Goal: Task Accomplishment & Management: Manage account settings

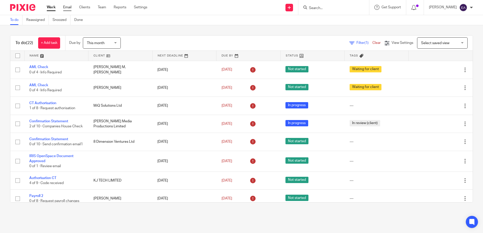
drag, startPoint x: 73, startPoint y: 6, endPoint x: 70, endPoint y: 6, distance: 3.1
click at [73, 6] on ul "Work Email Clients Team Reports Settings" at bounding box center [101, 7] width 108 height 5
click at [68, 6] on link "Email" at bounding box center [67, 7] width 8 height 5
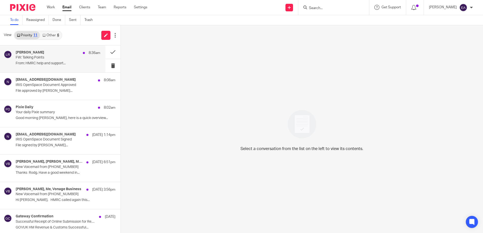
click at [58, 57] on p "FW: Talking Points" at bounding box center [50, 58] width 68 height 4
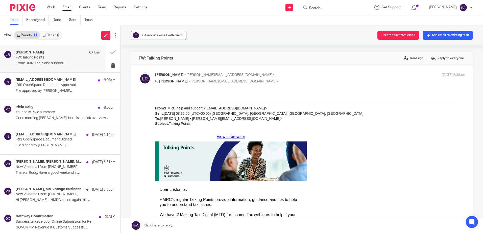
click at [149, 35] on span "+ Associate email with client" at bounding box center [162, 35] width 41 height 3
click at [158, 65] on input "text" at bounding box center [189, 64] width 107 height 5
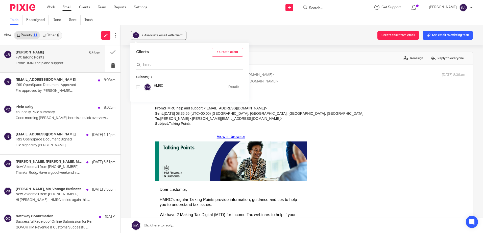
type input "hmrc"
click at [139, 88] on input "checkbox" at bounding box center [138, 88] width 4 height 4
checkbox input "true"
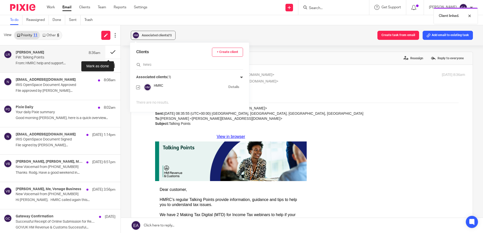
click at [108, 54] on button at bounding box center [112, 51] width 15 height 13
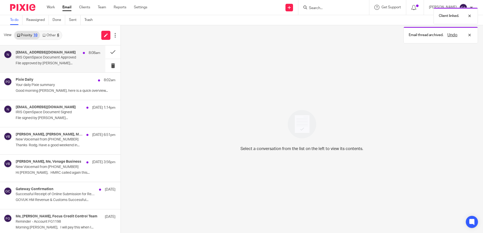
click at [51, 65] on p "File approved by Mark..." at bounding box center [58, 63] width 85 height 4
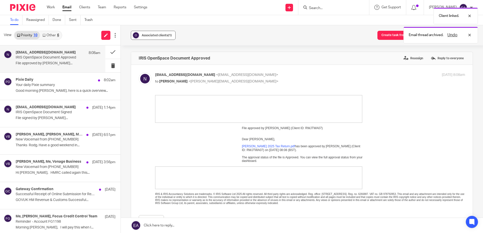
click at [147, 37] on span "Associated clients (1)" at bounding box center [157, 35] width 30 height 3
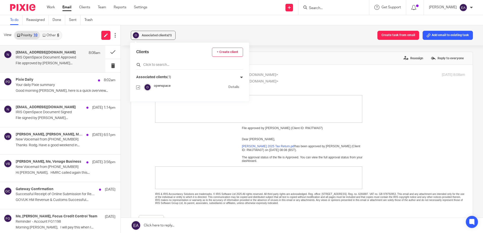
click at [147, 66] on input "text" at bounding box center [189, 64] width 107 height 5
type input "mark walpole"
click at [138, 98] on input "checkbox" at bounding box center [138, 98] width 4 height 4
checkbox input "true"
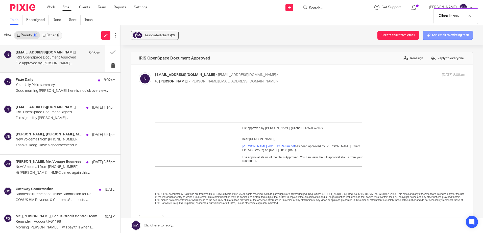
click at [439, 38] on button "Add email to existing task" at bounding box center [447, 35] width 50 height 9
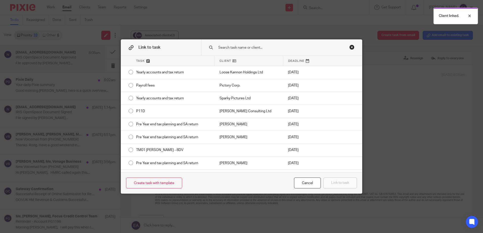
click at [249, 48] on input "text" at bounding box center [278, 48] width 121 height 6
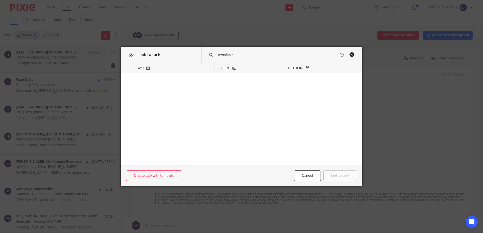
click at [221, 55] on input "mwalpole" at bounding box center [278, 55] width 121 height 6
click at [220, 55] on input "mwalpole" at bounding box center [278, 55] width 121 height 6
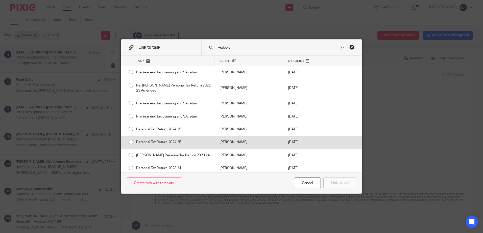
type input "walpole"
click at [134, 145] on div "Personal Tax Return 2024 25" at bounding box center [172, 142] width 83 height 13
radio input "true"
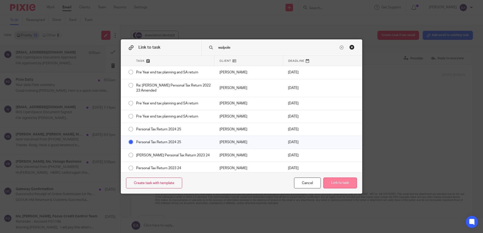
click at [333, 182] on button "Link to task" at bounding box center [340, 183] width 34 height 11
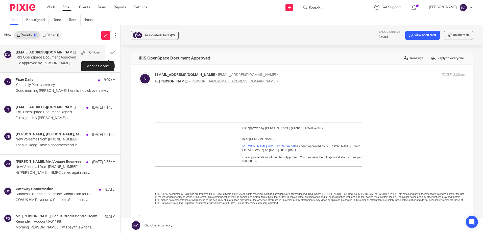
click at [110, 51] on button at bounding box center [112, 51] width 15 height 13
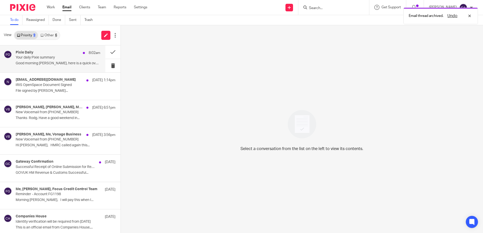
click at [62, 68] on div "Pixie Daily 8:02am Your daily Pixie summary Good morning Elaine, here is a quic…" at bounding box center [52, 58] width 105 height 27
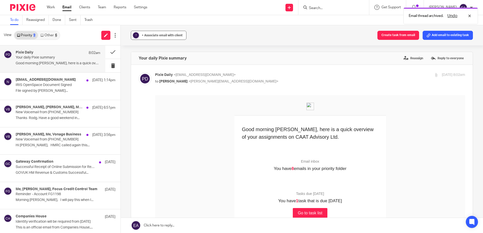
click at [150, 36] on span "+ Associate email with client" at bounding box center [162, 35] width 41 height 3
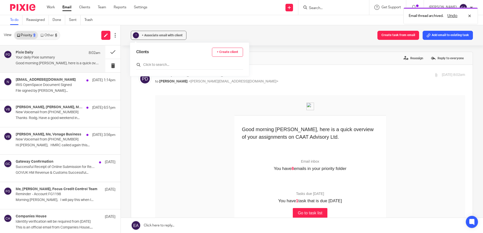
click at [158, 64] on input "text" at bounding box center [189, 64] width 107 height 5
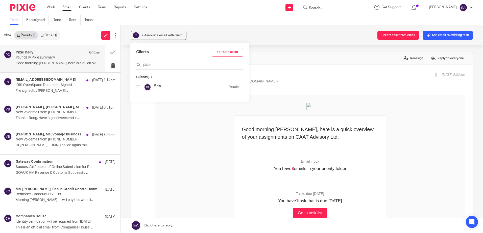
type input "pixie"
click at [139, 87] on input "checkbox" at bounding box center [138, 88] width 4 height 4
checkbox input "true"
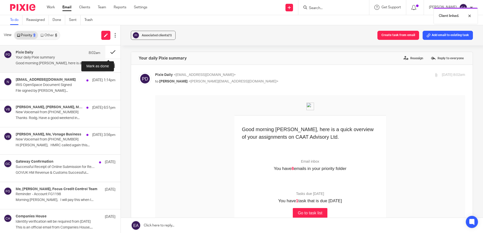
click at [109, 49] on button at bounding box center [112, 51] width 15 height 13
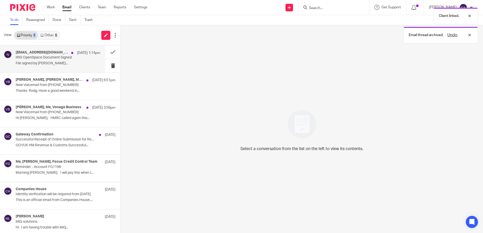
click at [50, 67] on div "noreply@irisopenspace.co.uk 16 Aug 1:14pm IRIS OpenSpace Document Signed File s…" at bounding box center [58, 58] width 85 height 17
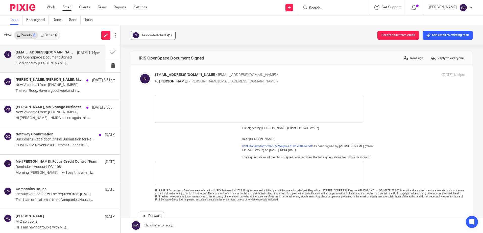
click at [149, 34] on span "Associated clients (1)" at bounding box center [157, 35] width 30 height 3
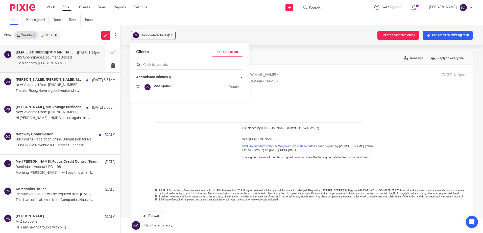
click at [156, 64] on input "text" at bounding box center [189, 64] width 107 height 5
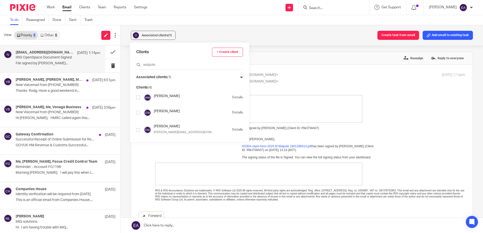
type input "walpole"
click at [138, 97] on input "checkbox" at bounding box center [138, 98] width 4 height 4
checkbox input "true"
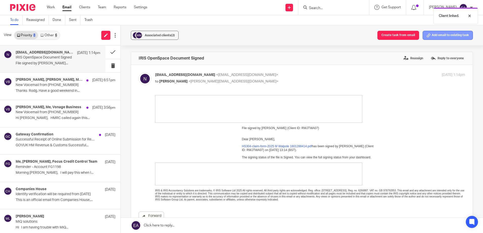
click at [443, 35] on button "Add email to existing task" at bounding box center [447, 35] width 50 height 9
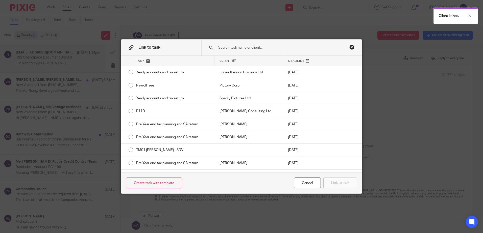
click at [238, 48] on input "text" at bounding box center [278, 48] width 121 height 6
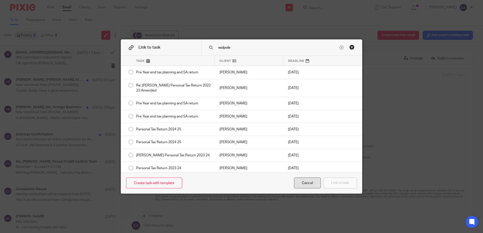
type input "walpole"
click at [310, 181] on div "Cancel" at bounding box center [307, 183] width 27 height 11
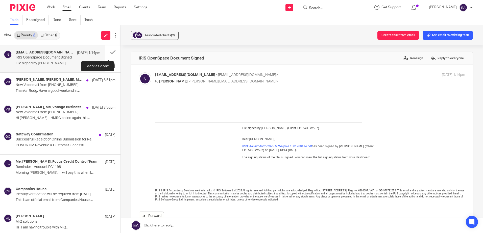
click at [108, 51] on button at bounding box center [112, 51] width 15 height 13
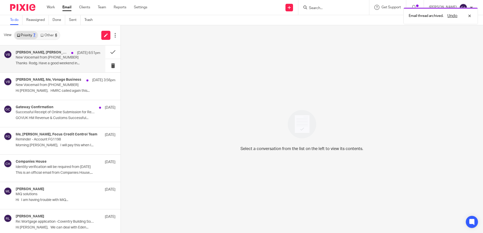
click at [54, 67] on div "Andrew Richards, Rodgie Leahy, Me, Vonage Business 15 Aug 6:51pm New Voicemail …" at bounding box center [58, 58] width 85 height 17
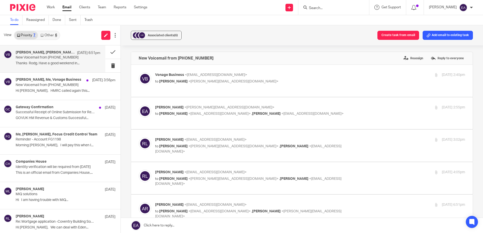
click at [255, 84] on p "to Elaine Aitken <elaine@caatadvisory.co.uk>" at bounding box center [258, 81] width 206 height 5
checkbox input "true"
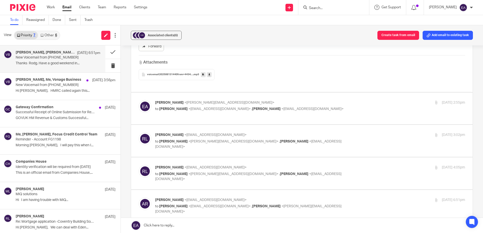
scroll to position [177, 0]
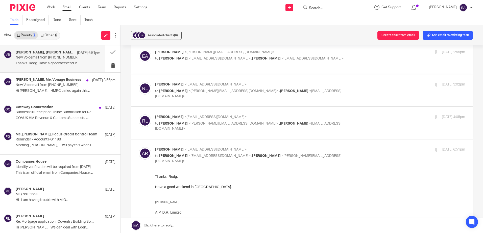
click at [246, 116] on div "Rodgie Leahy <rodgie@caatadvisory.co.uk> to Elaine Aitken <elaine@caatadvisory.…" at bounding box center [258, 123] width 206 height 17
checkbox input "true"
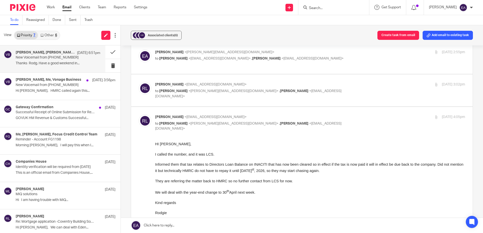
scroll to position [0, 0]
click at [251, 92] on div "Rodgie Leahy <rodgie@caatadvisory.co.uk> to Elaine Aitken <elaine@caatadvisory.…" at bounding box center [302, 90] width 326 height 17
click at [261, 82] on p "Rodgie Leahy <rodgie@caatadvisory.co.uk>" at bounding box center [258, 84] width 206 height 5
checkbox input "true"
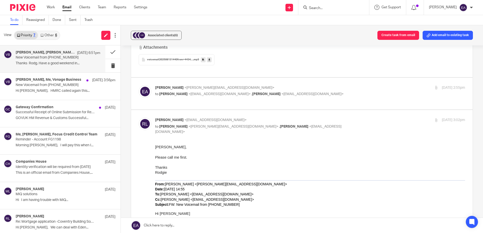
scroll to position [126, 0]
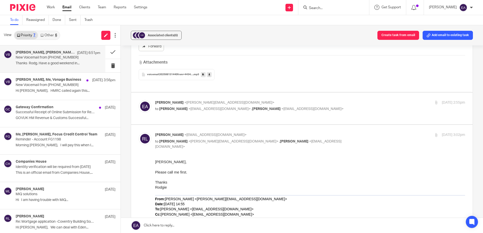
click at [261, 100] on p "Elaine Aitken <elaine@caatadvisory.co.uk>" at bounding box center [258, 102] width 206 height 5
checkbox input "true"
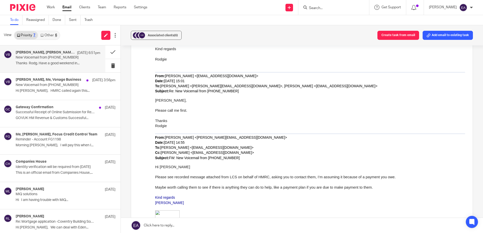
scroll to position [1817, 0]
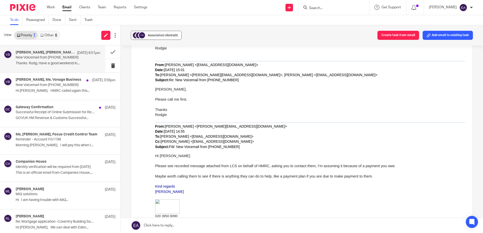
click at [155, 35] on span "Associated clients (6)" at bounding box center [163, 35] width 30 height 3
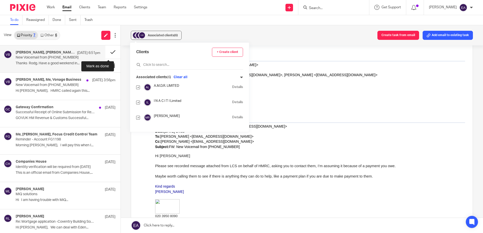
click at [107, 53] on button at bounding box center [112, 51] width 15 height 13
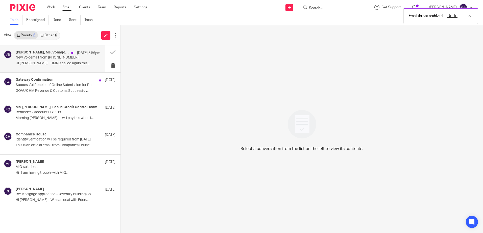
click at [68, 62] on p "Hi Nita, HMRC called again this..." at bounding box center [58, 63] width 85 height 4
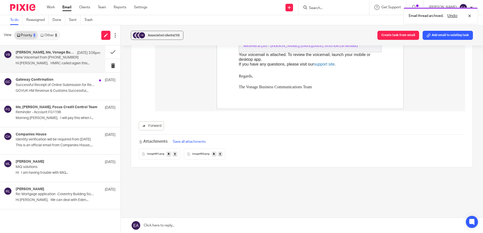
scroll to position [0, 0]
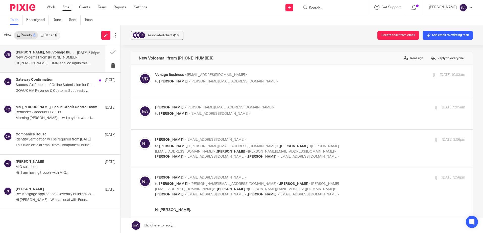
click at [250, 148] on label at bounding box center [301, 148] width 341 height 37
click at [139, 137] on input "checkbox" at bounding box center [138, 137] width 0 height 0
checkbox input "true"
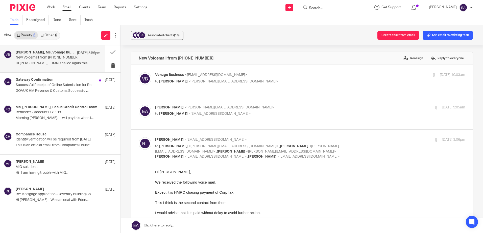
click at [272, 83] on p "to Elaine Aitken <elaine@caatadvisory.co.uk>" at bounding box center [258, 81] width 206 height 5
checkbox input "true"
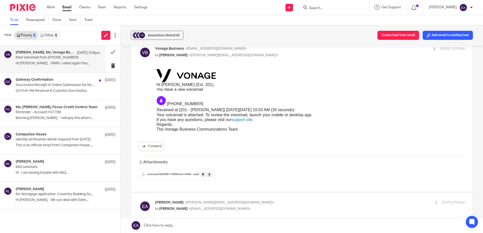
scroll to position [50, 0]
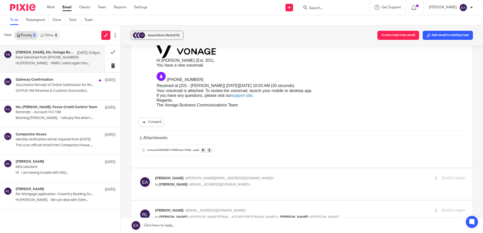
click at [256, 177] on div "Elaine Aitken <elaine@caatadvisory.co.uk> to Rodgie Leahy <rodgie@caatadvisory.…" at bounding box center [258, 182] width 206 height 12
checkbox input "true"
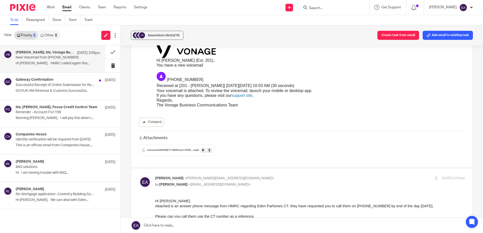
scroll to position [0, 0]
click at [149, 35] on span "Associated clients (10)" at bounding box center [164, 35] width 32 height 3
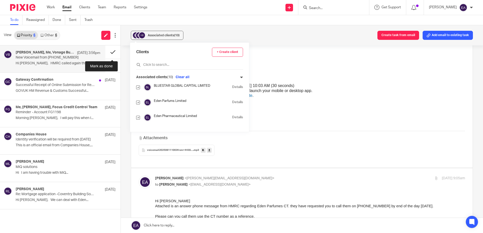
click at [115, 51] on button at bounding box center [112, 51] width 15 height 13
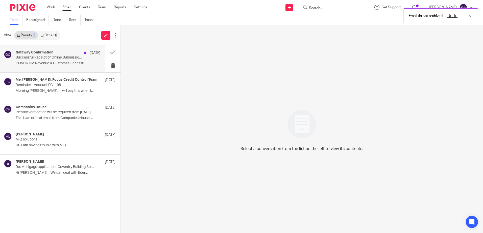
click at [48, 62] on p "GOVUK HM Revenue & Customs Successful..." at bounding box center [58, 63] width 85 height 4
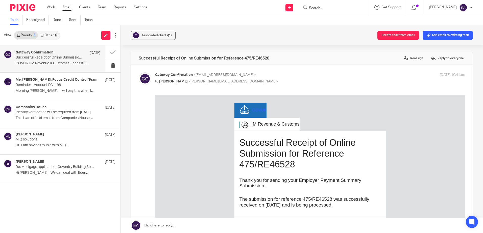
click at [49, 36] on link "Other 6" at bounding box center [48, 35] width 21 height 8
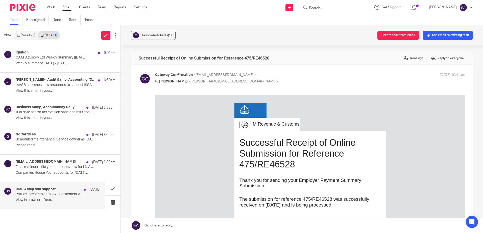
click at [82, 196] on p "Parties, presents and PAYE Settlement Agreements (PSAs)" at bounding box center [50, 194] width 68 height 4
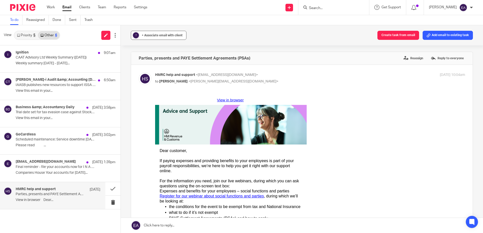
click at [152, 36] on span "+ Associate email with client" at bounding box center [162, 35] width 41 height 3
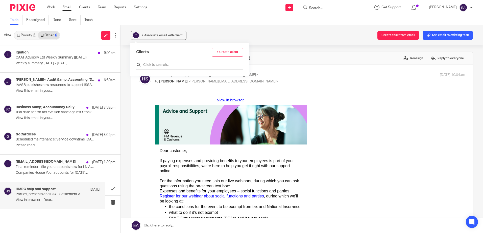
click at [154, 64] on input "text" at bounding box center [189, 64] width 107 height 5
type input "hmrc"
click at [138, 89] on input "checkbox" at bounding box center [138, 88] width 4 height 4
checkbox input "true"
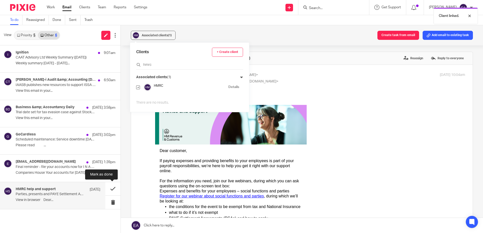
click at [111, 189] on button at bounding box center [112, 188] width 15 height 13
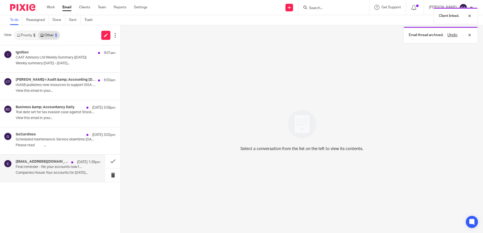
click at [63, 175] on p "Companies House Your accounts for 1 December..." at bounding box center [58, 173] width 85 height 4
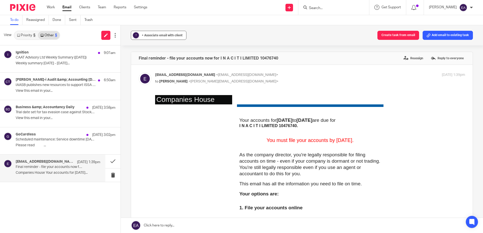
click at [157, 38] on button "? + Associate email with client" at bounding box center [159, 35] width 56 height 9
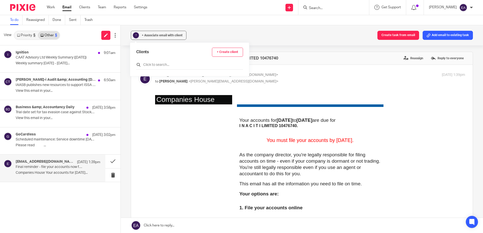
click at [164, 66] on input "text" at bounding box center [189, 64] width 107 height 5
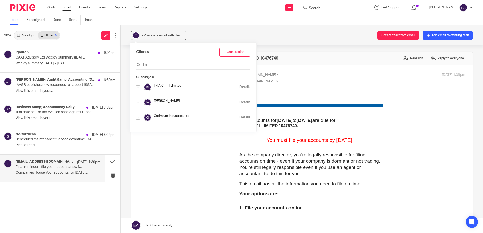
type input "i n"
click at [137, 88] on input "checkbox" at bounding box center [138, 88] width 4 height 4
checkbox input "true"
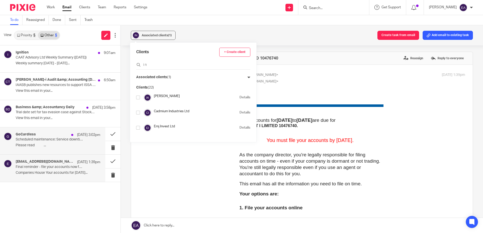
click at [53, 137] on div "GoCardless 15 Aug 3:02pm" at bounding box center [58, 135] width 85 height 5
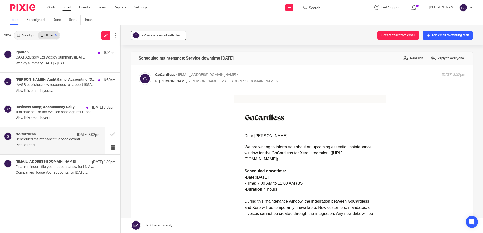
click at [158, 37] on span "+ Associate email with client" at bounding box center [162, 35] width 41 height 3
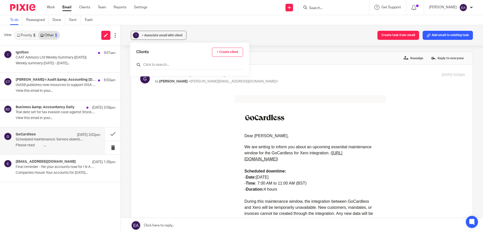
click at [158, 62] on div at bounding box center [189, 66] width 107 height 8
click at [158, 66] on input "text" at bounding box center [189, 64] width 107 height 5
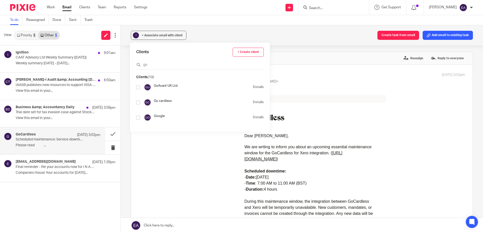
type input "go"
click at [138, 103] on input "checkbox" at bounding box center [138, 103] width 4 height 4
checkbox input "true"
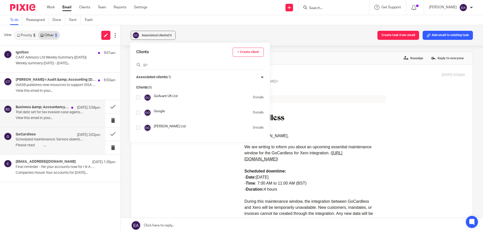
click at [65, 120] on p "View this email in your..." at bounding box center [58, 118] width 85 height 4
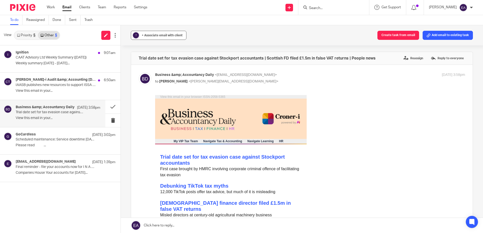
click at [160, 34] on div "+ Associate email with client" at bounding box center [162, 35] width 41 height 5
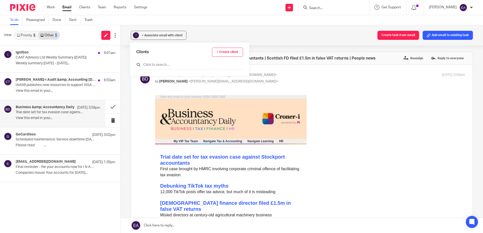
click at [160, 64] on input "text" at bounding box center [189, 64] width 107 height 5
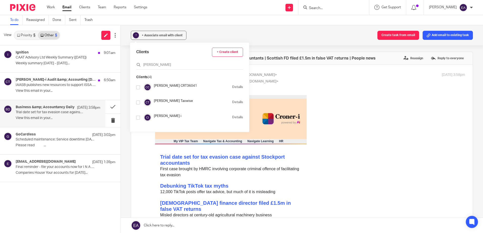
type input "croner"
click at [137, 120] on div at bounding box center [138, 118] width 4 height 6
click at [138, 118] on input "checkbox" at bounding box center [138, 118] width 4 height 4
checkbox input "true"
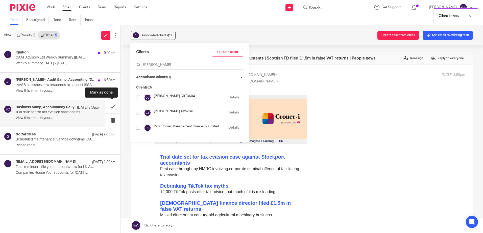
click at [114, 105] on button at bounding box center [112, 106] width 15 height 13
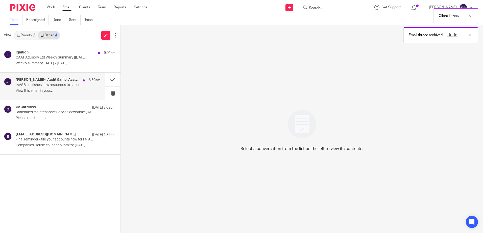
click at [62, 95] on div "Croner-i Audit &amp; Accounting Today 6:50am IAASB publishes new resources to s…" at bounding box center [52, 86] width 105 height 27
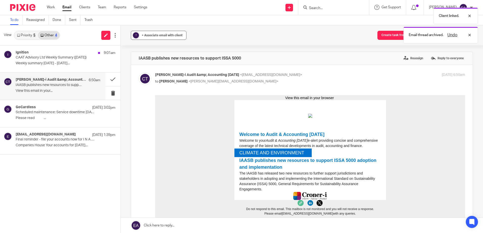
click at [154, 36] on span "+ Associate email with client" at bounding box center [162, 35] width 41 height 3
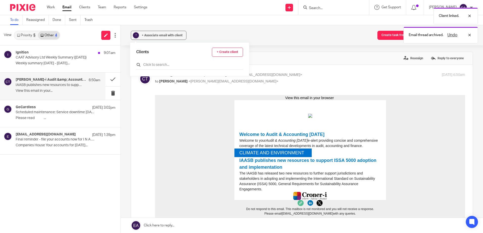
click at [151, 64] on input "text" at bounding box center [189, 64] width 107 height 5
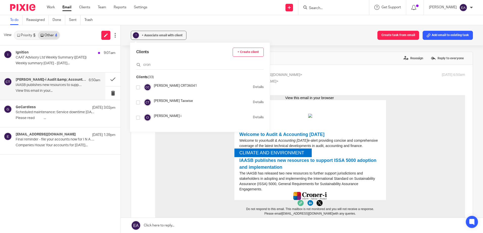
type input "cron"
click at [137, 117] on input "checkbox" at bounding box center [138, 118] width 4 height 4
checkbox input "true"
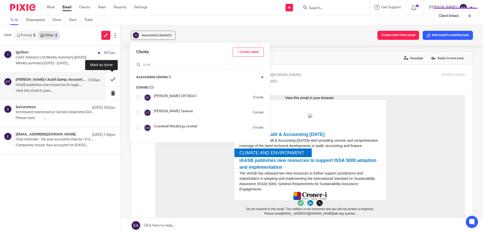
click at [113, 79] on button at bounding box center [112, 79] width 15 height 13
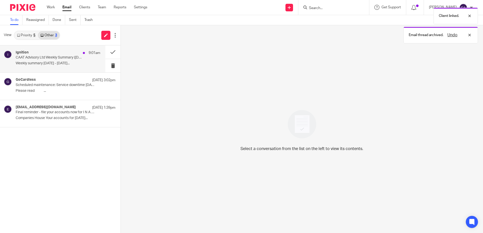
click at [63, 58] on p "CAAT Advisory Ltd Weekly Summary (18 August 2025)" at bounding box center [50, 58] width 68 height 4
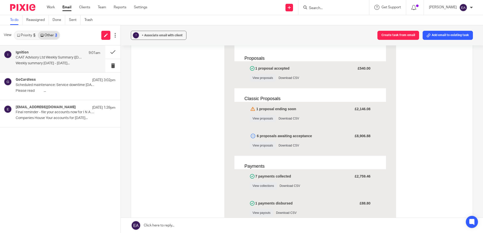
scroll to position [126, 0]
click at [58, 59] on p "CAAT Advisory Ltd Weekly Summary (18 August 2025)" at bounding box center [50, 58] width 68 height 4
click at [148, 36] on span "+ Associate email with client" at bounding box center [162, 35] width 41 height 3
click at [151, 64] on input "text" at bounding box center [189, 64] width 107 height 5
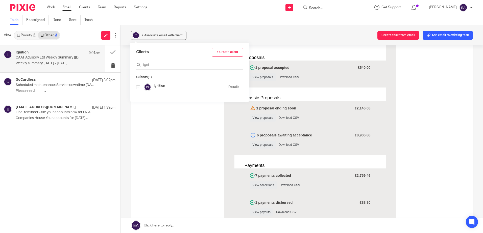
type input "igni"
click at [138, 86] on input "checkbox" at bounding box center [138, 88] width 4 height 4
checkbox input "true"
click at [66, 6] on link "Email" at bounding box center [66, 7] width 9 height 5
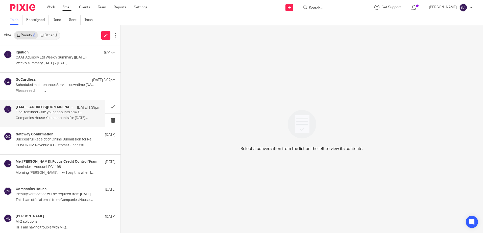
click at [60, 110] on p "Final reminder - file your accounts now for I N A C I T I LIMITED 10476740" at bounding box center [50, 112] width 68 height 4
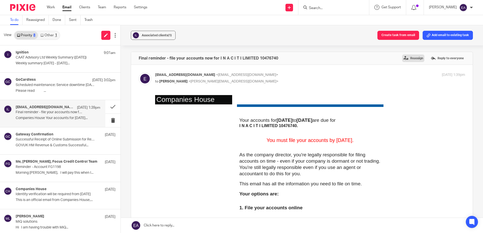
click at [410, 59] on label "Reassign" at bounding box center [413, 59] width 22 height 8
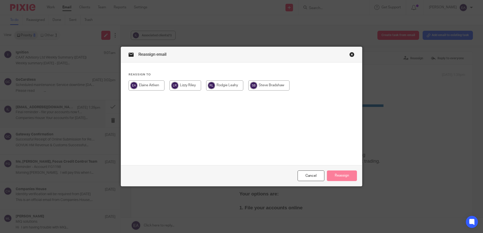
click at [233, 87] on input "radio" at bounding box center [224, 86] width 37 height 10
radio input "true"
click at [341, 178] on button "Reassign" at bounding box center [342, 176] width 30 height 11
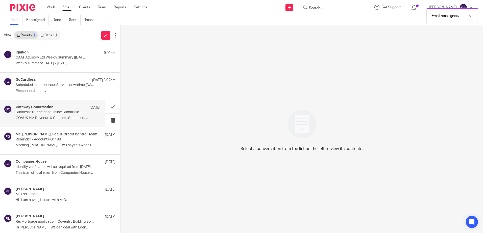
click at [47, 120] on p "GOVUK HM Revenue & Customs Successful..." at bounding box center [58, 118] width 85 height 4
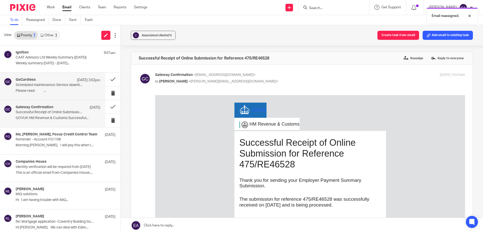
click at [43, 87] on div "GoCardless 15 Aug 3:02pm Scheduled maintenance: Service downtime 23 August Plea…" at bounding box center [58, 86] width 85 height 17
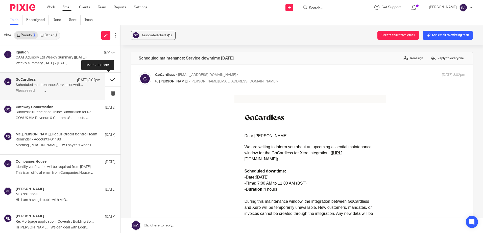
click at [110, 77] on button at bounding box center [112, 79] width 15 height 13
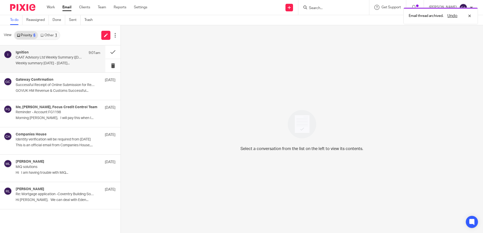
click at [38, 61] on div "Ignition 9:01am CAAT Advisory Ltd Weekly Summary (18 August 2025) Weekly summar…" at bounding box center [58, 58] width 85 height 17
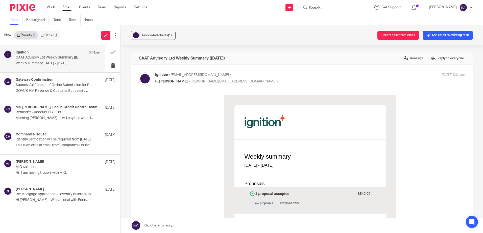
click at [47, 38] on link "Other 1" at bounding box center [48, 35] width 21 height 8
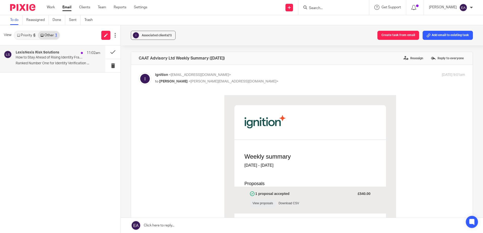
click at [51, 59] on p "How to Stay Ahead of Rising Identity Fraud and Deepfakes" at bounding box center [50, 58] width 68 height 4
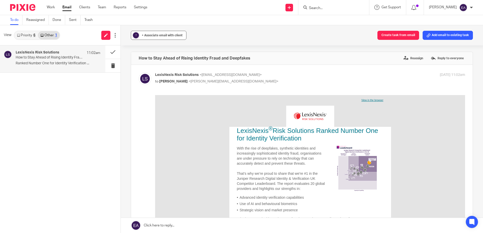
click at [148, 37] on div "+ Associate email with client" at bounding box center [162, 35] width 41 height 5
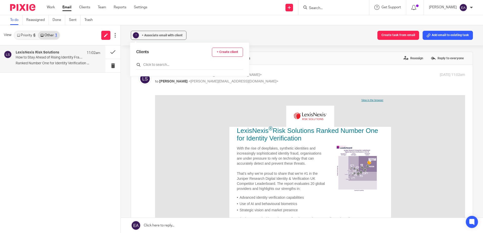
click at [153, 64] on input "text" at bounding box center [189, 64] width 107 height 5
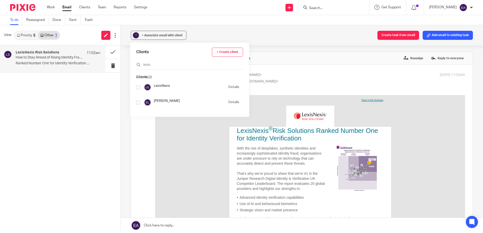
type input "lexis"
click at [139, 88] on input "checkbox" at bounding box center [138, 88] width 4 height 4
checkbox input "true"
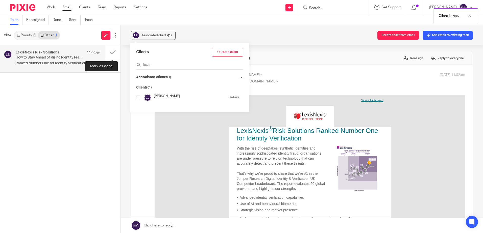
click at [113, 50] on button at bounding box center [112, 51] width 15 height 13
